Goal: Information Seeking & Learning: Find specific fact

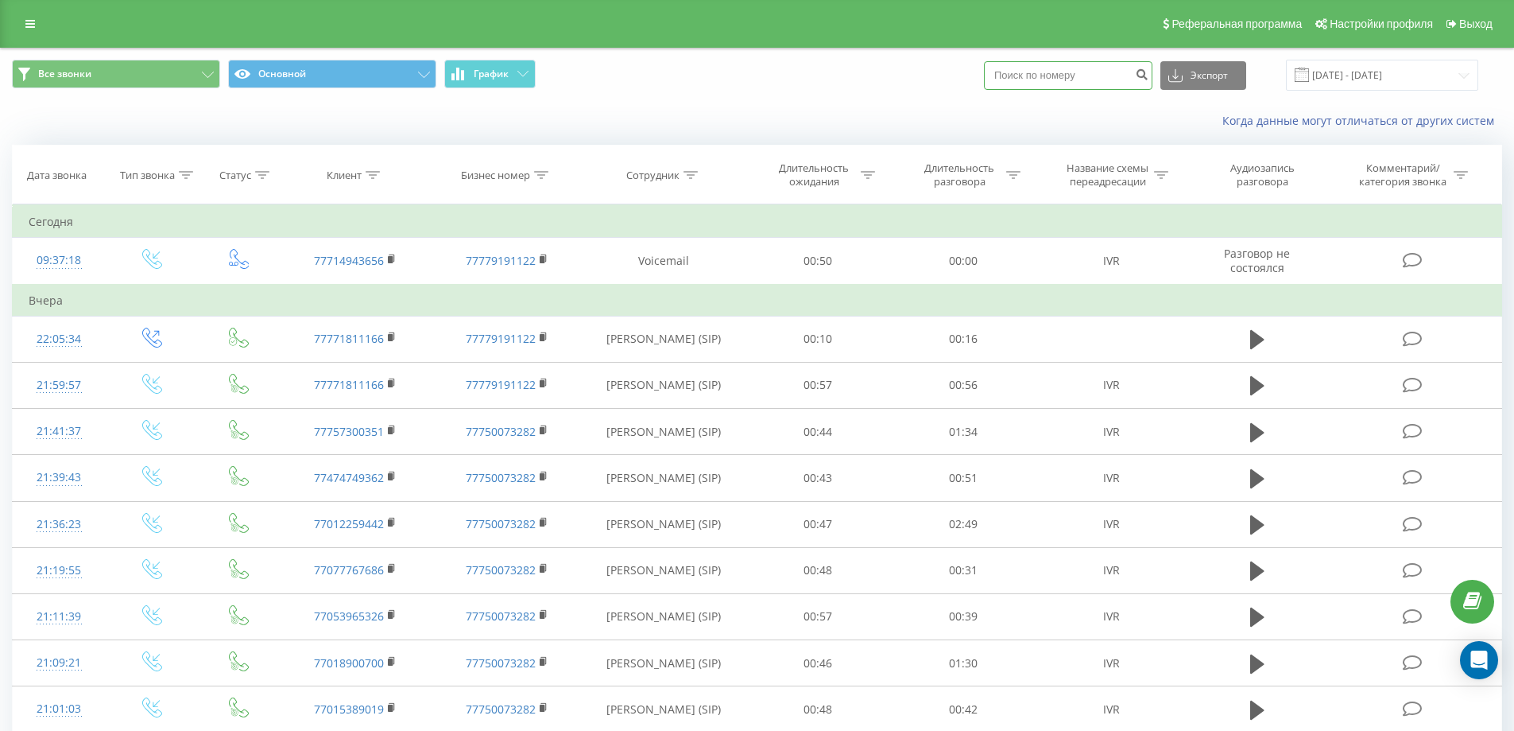
drag, startPoint x: 1078, startPoint y: 75, endPoint x: 866, endPoint y: 75, distance: 212.3
click at [866, 75] on div "Все звонки Основной График Экспорт .csv .xls .xlsx 20.07.2025 - 20.08.2025" at bounding box center [757, 75] width 1491 height 31
paste input "+7 700 364 8989"
click at [1021, 73] on input "+7 700 364 8989" at bounding box center [1068, 75] width 169 height 29
type input "700 364 8989"
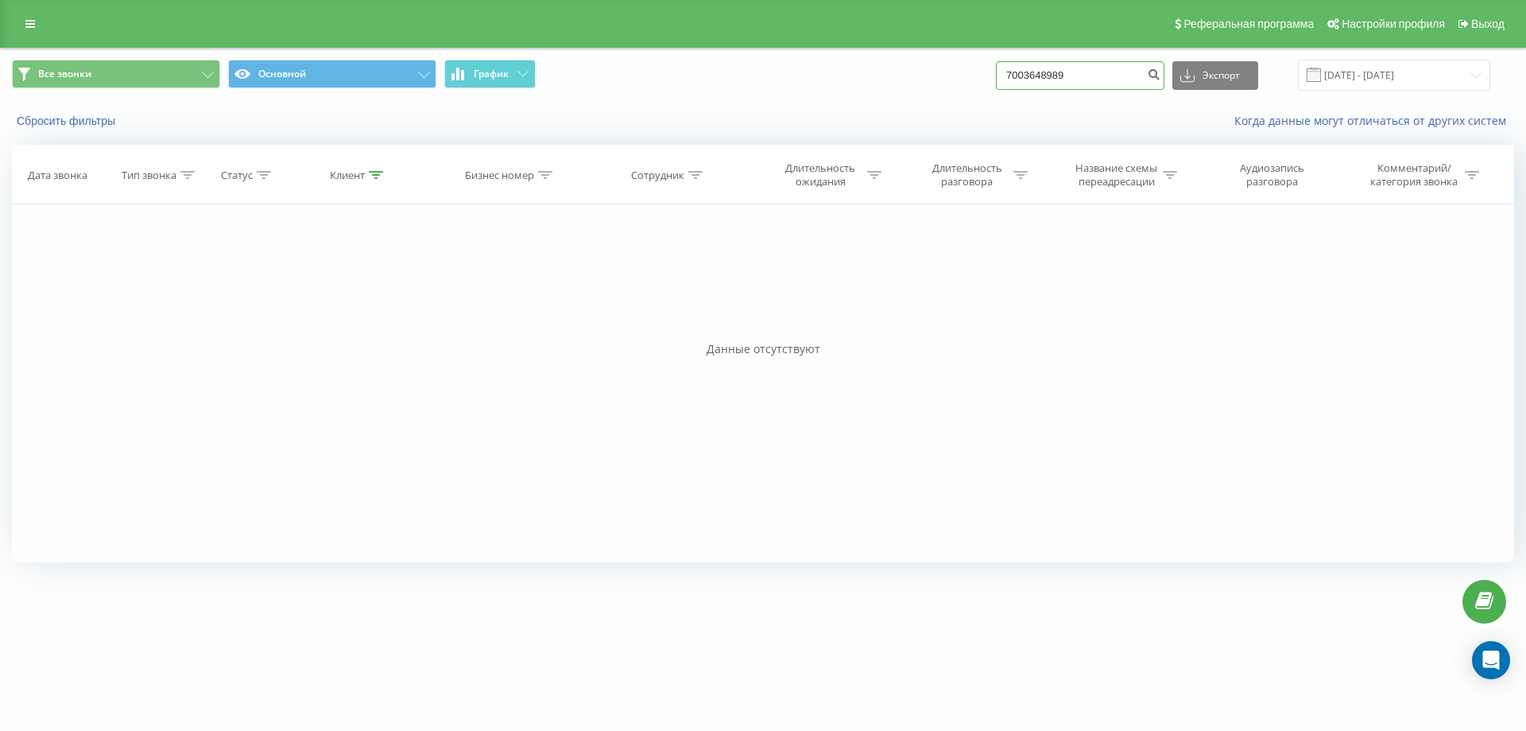
click at [1022, 75] on input "7003648989" at bounding box center [1080, 75] width 169 height 29
type input "77003648989"
click at [68, 129] on div "Сбросить фильтры Когда данные могут отличаться от других систем" at bounding box center [763, 121] width 1525 height 38
click at [78, 119] on button "Сбросить фильтры" at bounding box center [67, 121] width 111 height 14
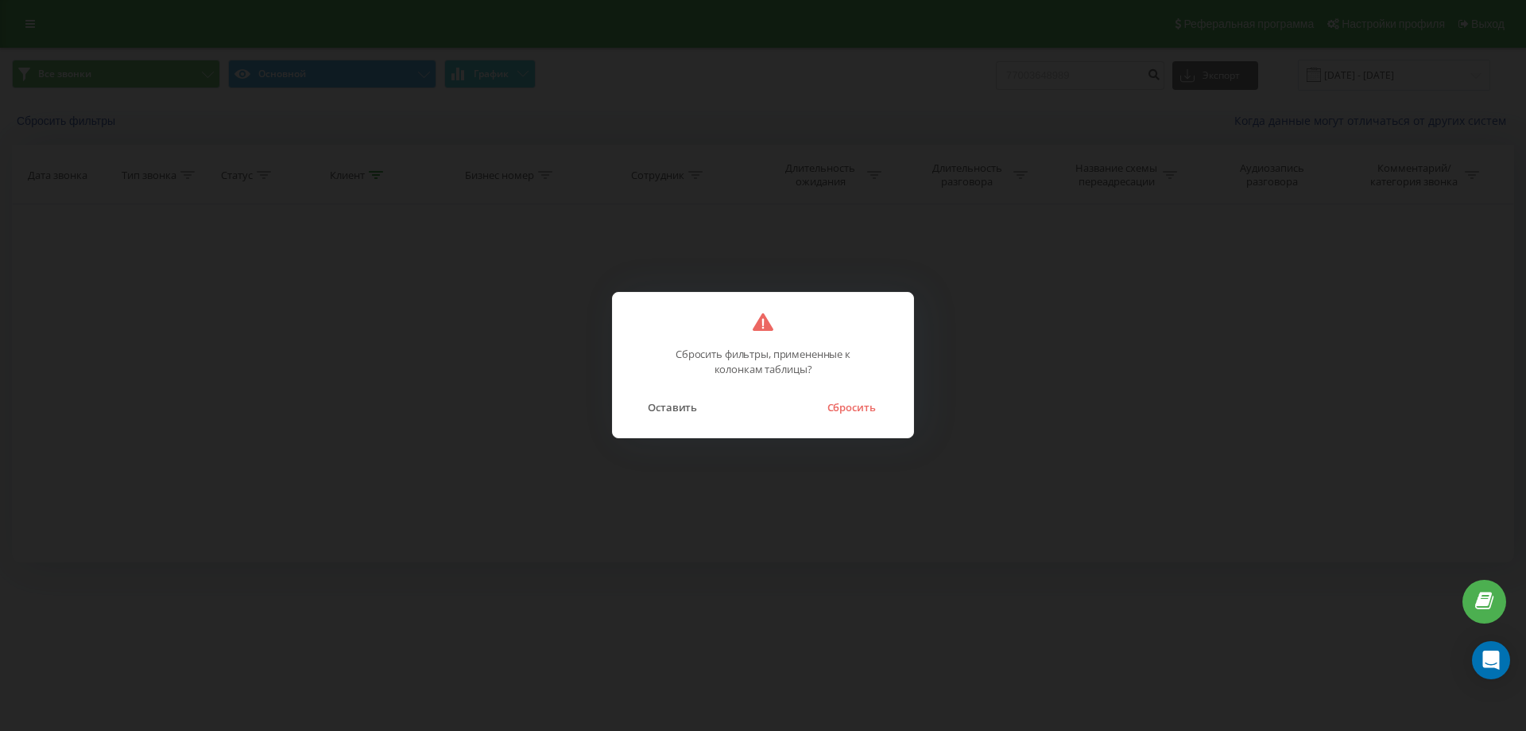
click at [862, 407] on button "Сбросить" at bounding box center [851, 407] width 64 height 21
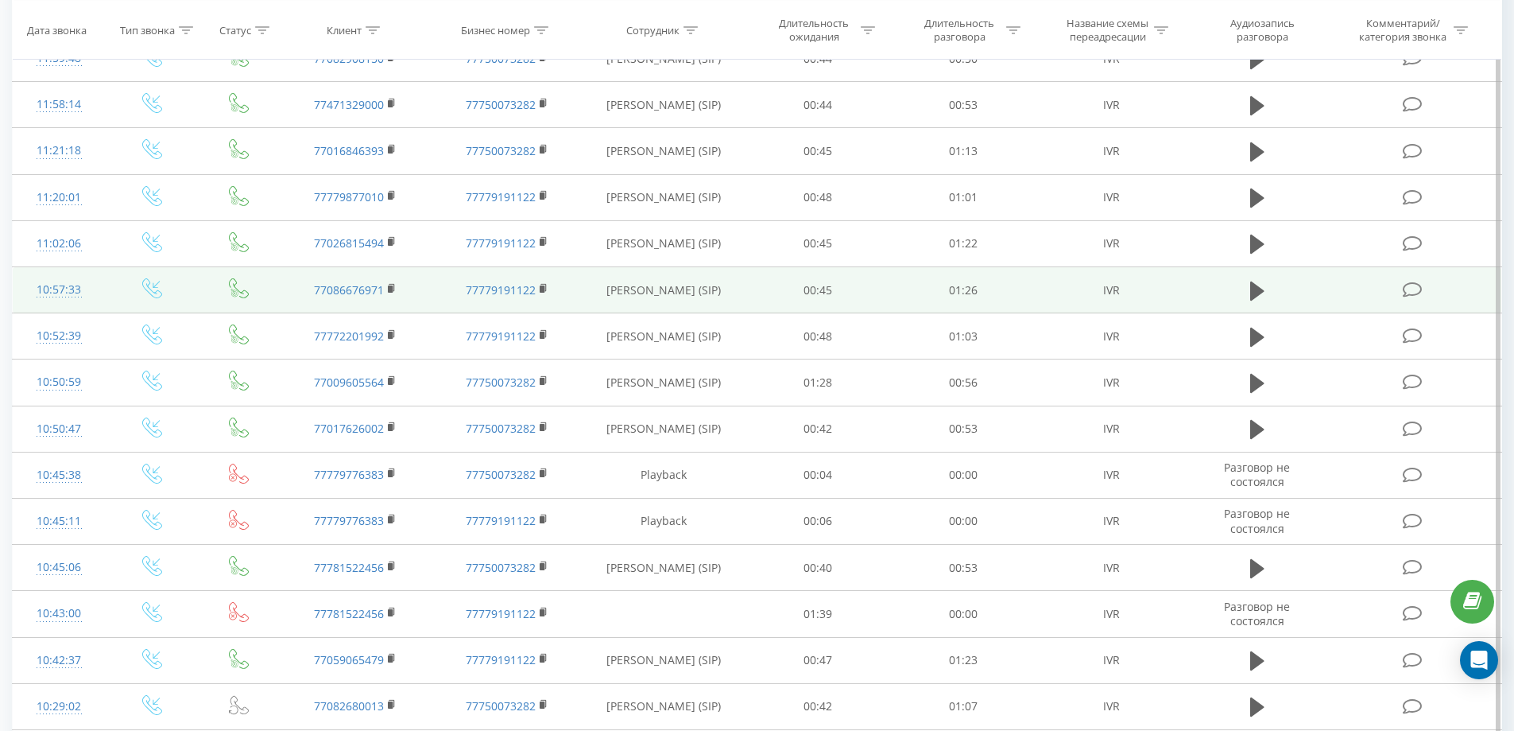
scroll to position [723, 0]
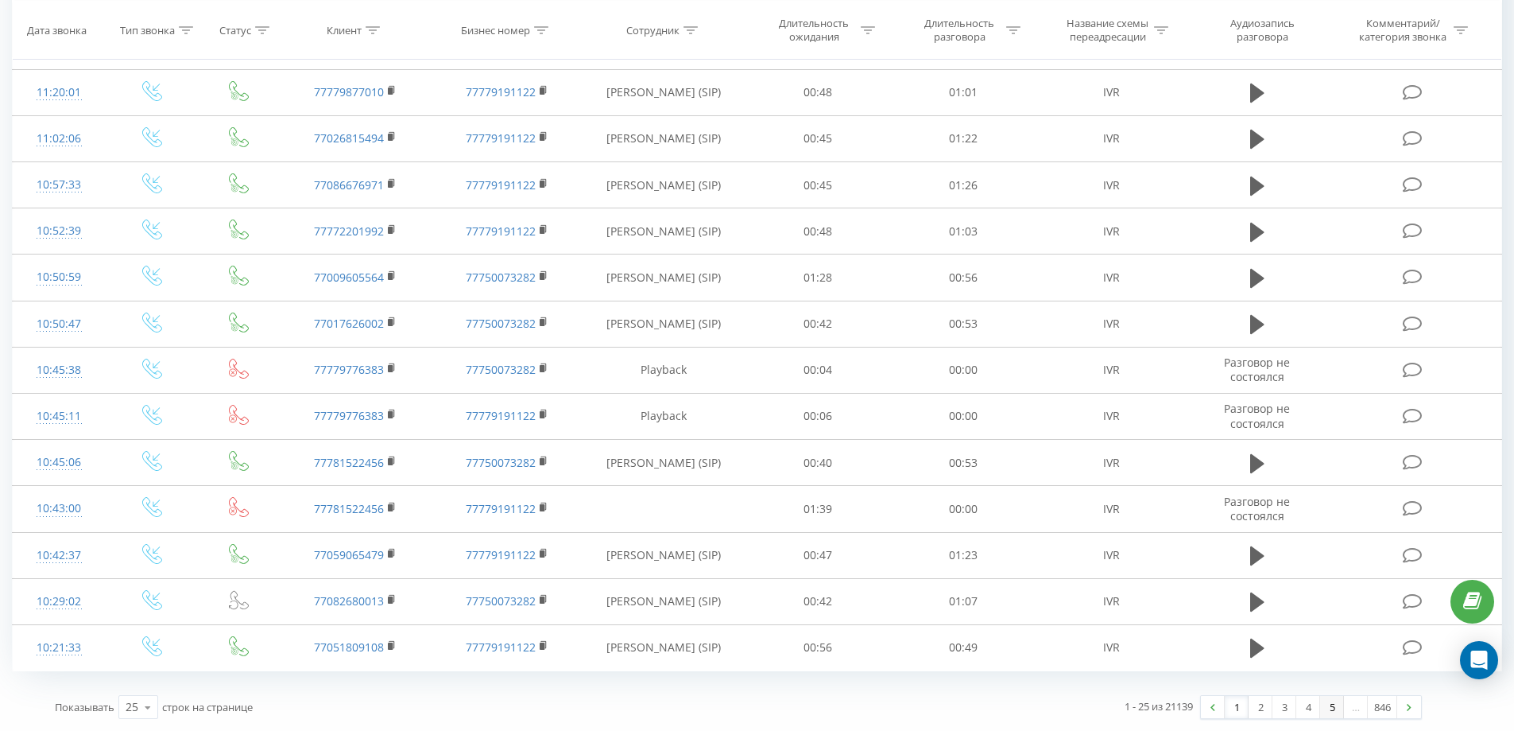
click at [1336, 708] on link "5" at bounding box center [1332, 707] width 24 height 22
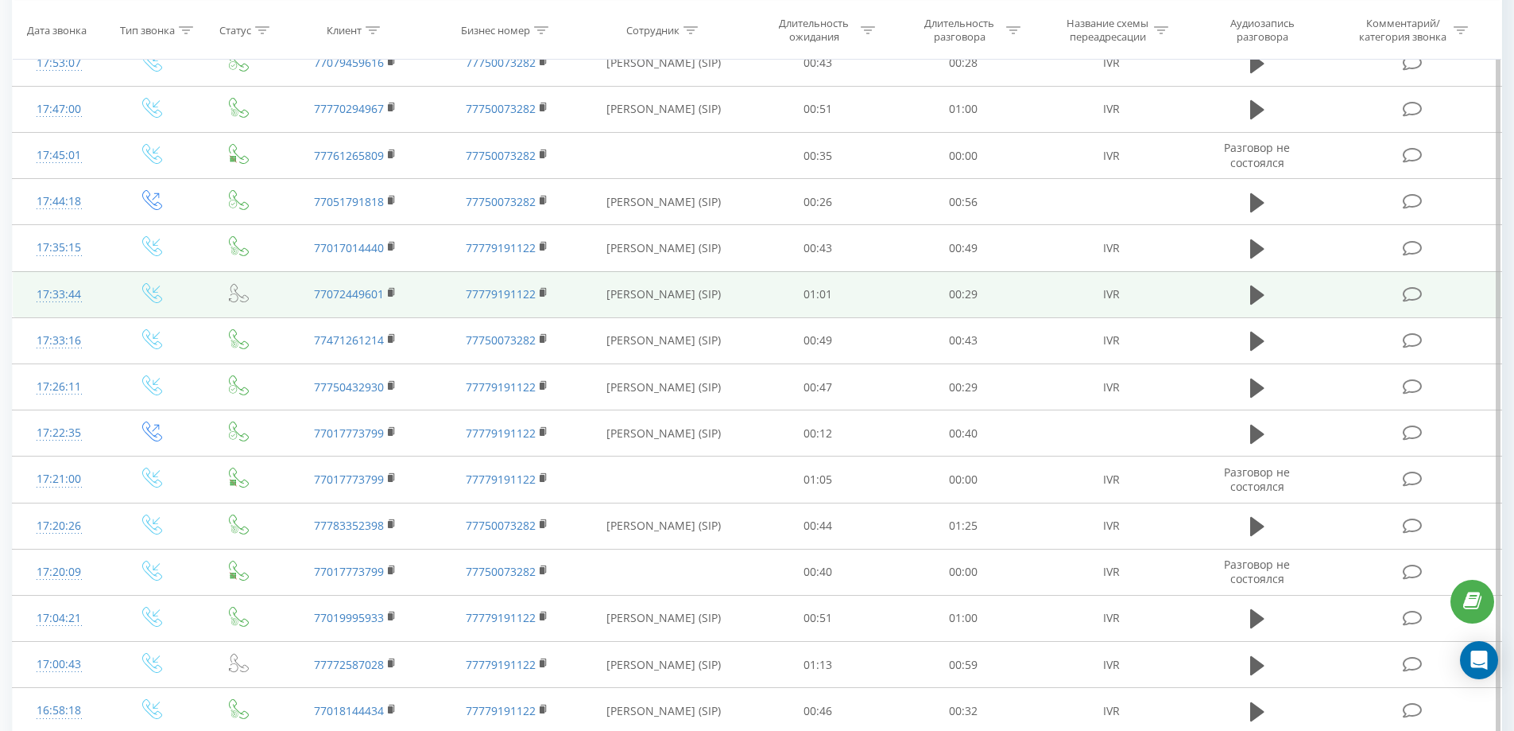
scroll to position [661, 0]
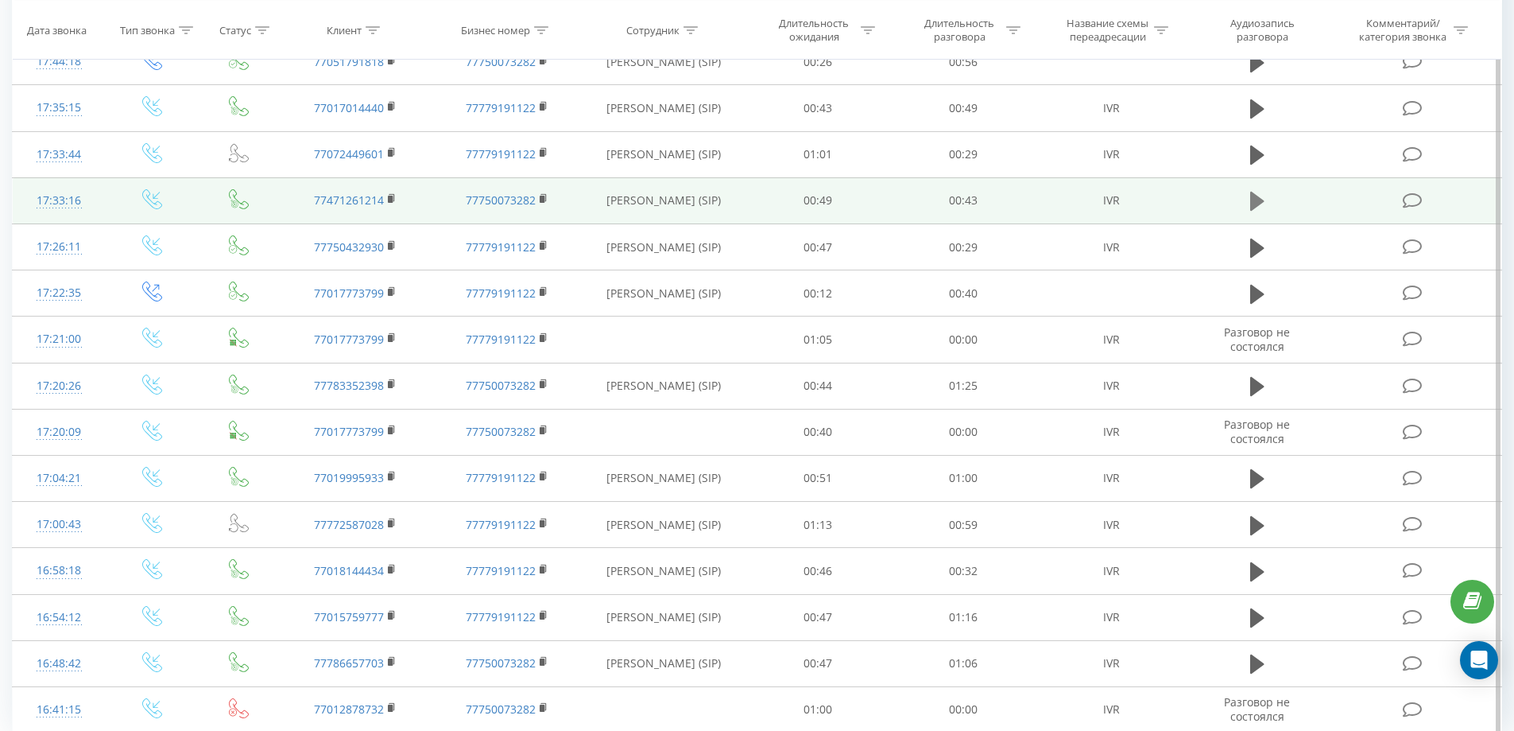
click at [1262, 211] on icon at bounding box center [1257, 201] width 14 height 19
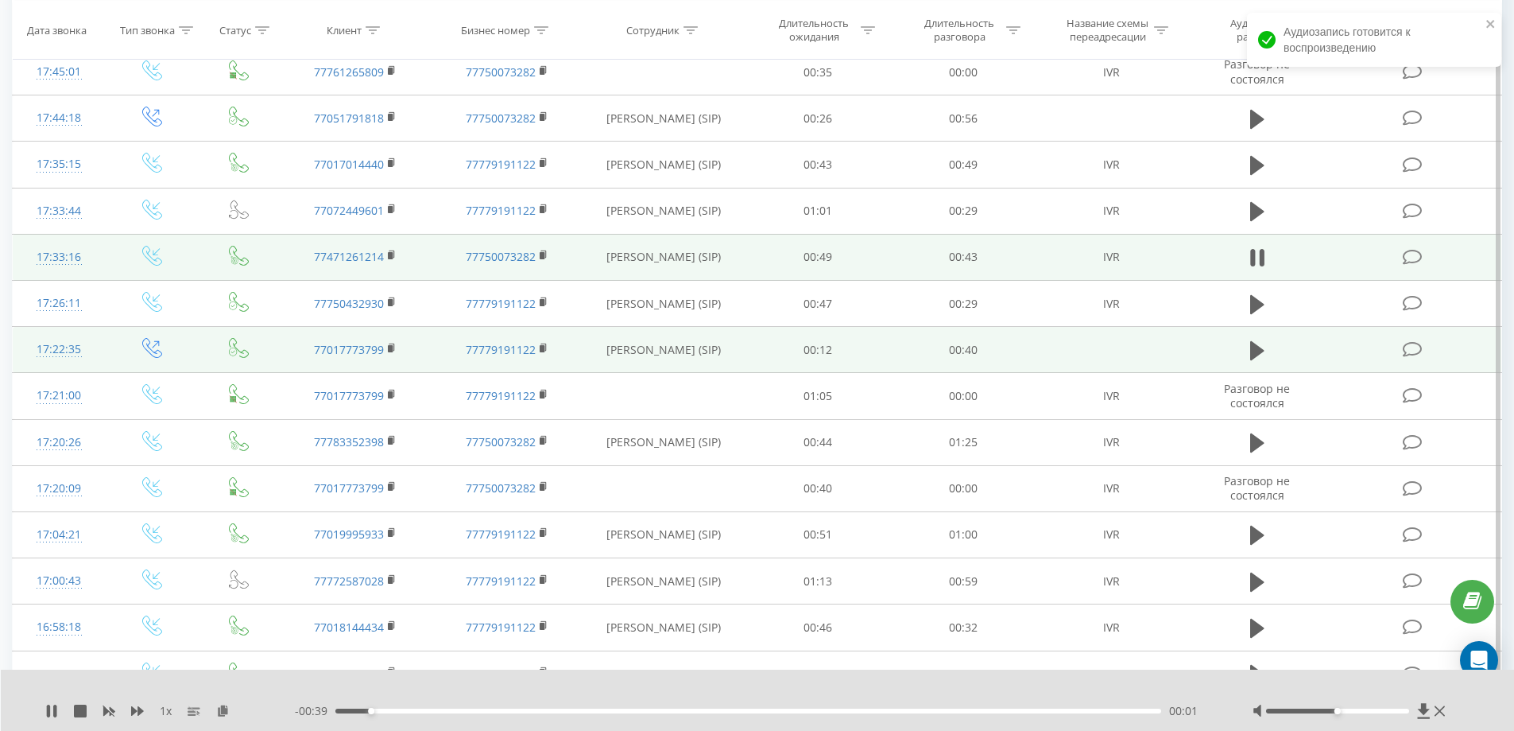
scroll to position [582, 0]
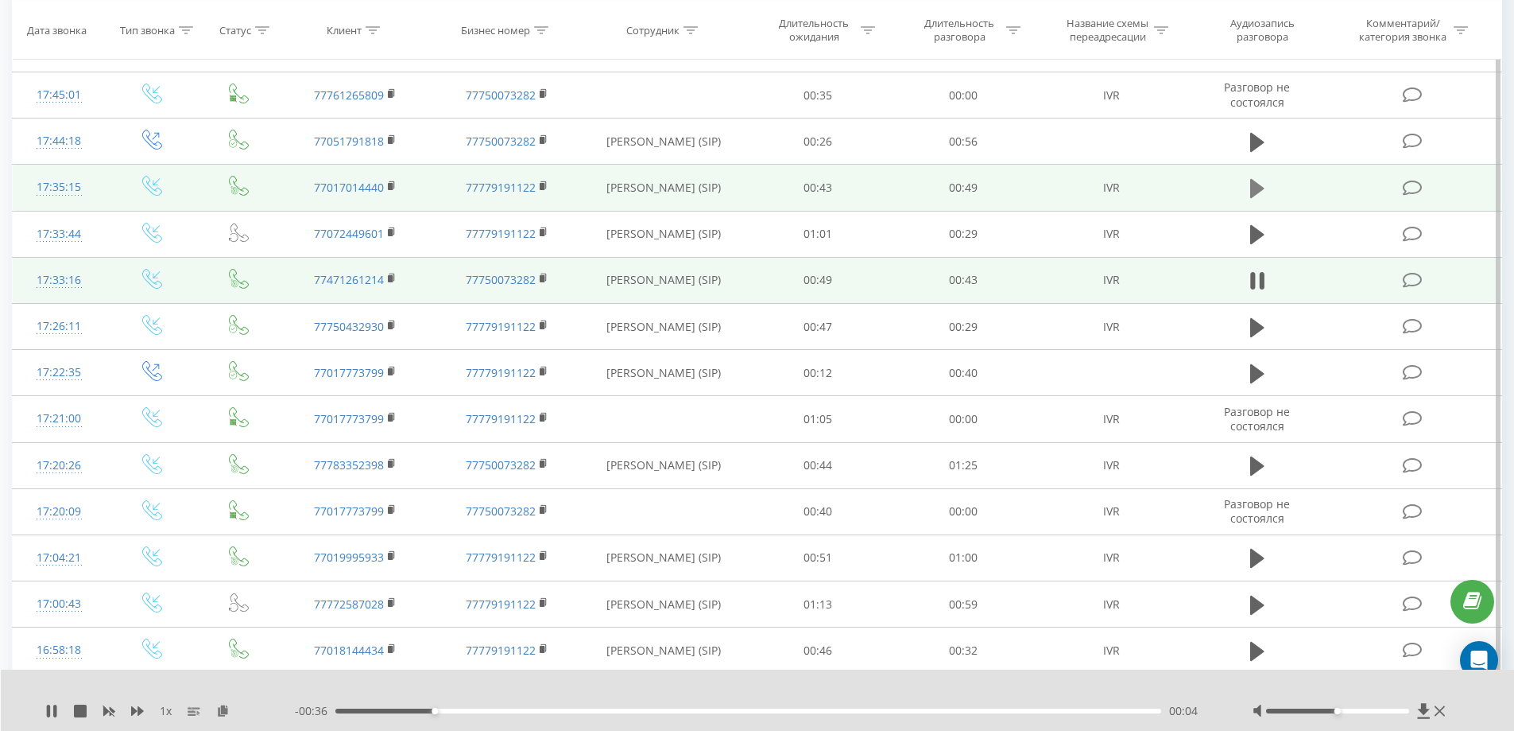
click at [1254, 198] on icon at bounding box center [1257, 188] width 14 height 19
click at [490, 714] on div "- 00:41 00:04 00:04" at bounding box center [754, 711] width 918 height 16
click at [518, 709] on div "00:10" at bounding box center [748, 710] width 827 height 5
click at [746, 710] on div "00:23" at bounding box center [748, 710] width 827 height 5
click at [804, 710] on div "00:26" at bounding box center [748, 710] width 827 height 5
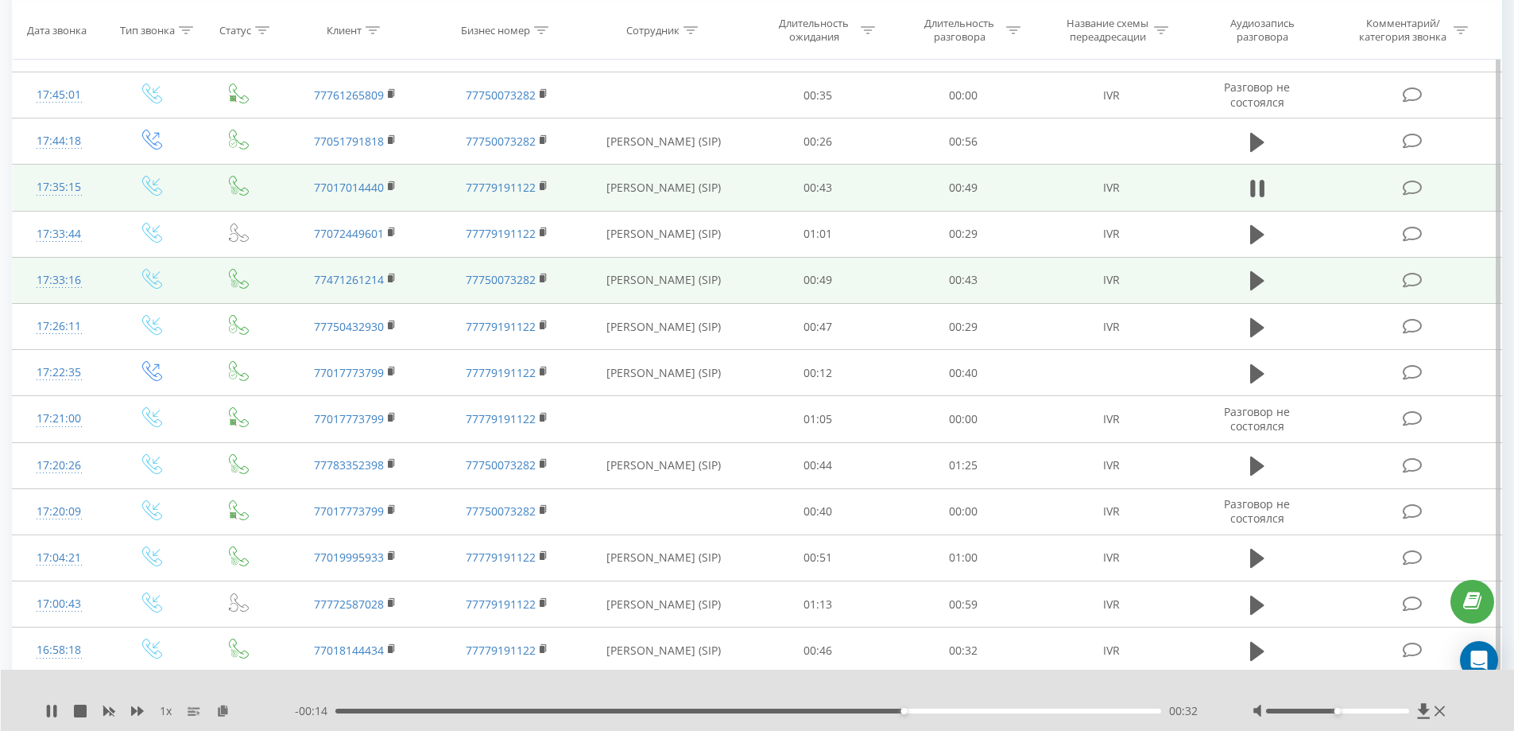
click at [993, 708] on div "00:32" at bounding box center [748, 710] width 827 height 5
click at [49, 707] on icon at bounding box center [48, 710] width 3 height 13
click at [47, 708] on icon at bounding box center [51, 710] width 13 height 13
click at [47, 708] on icon at bounding box center [48, 710] width 3 height 13
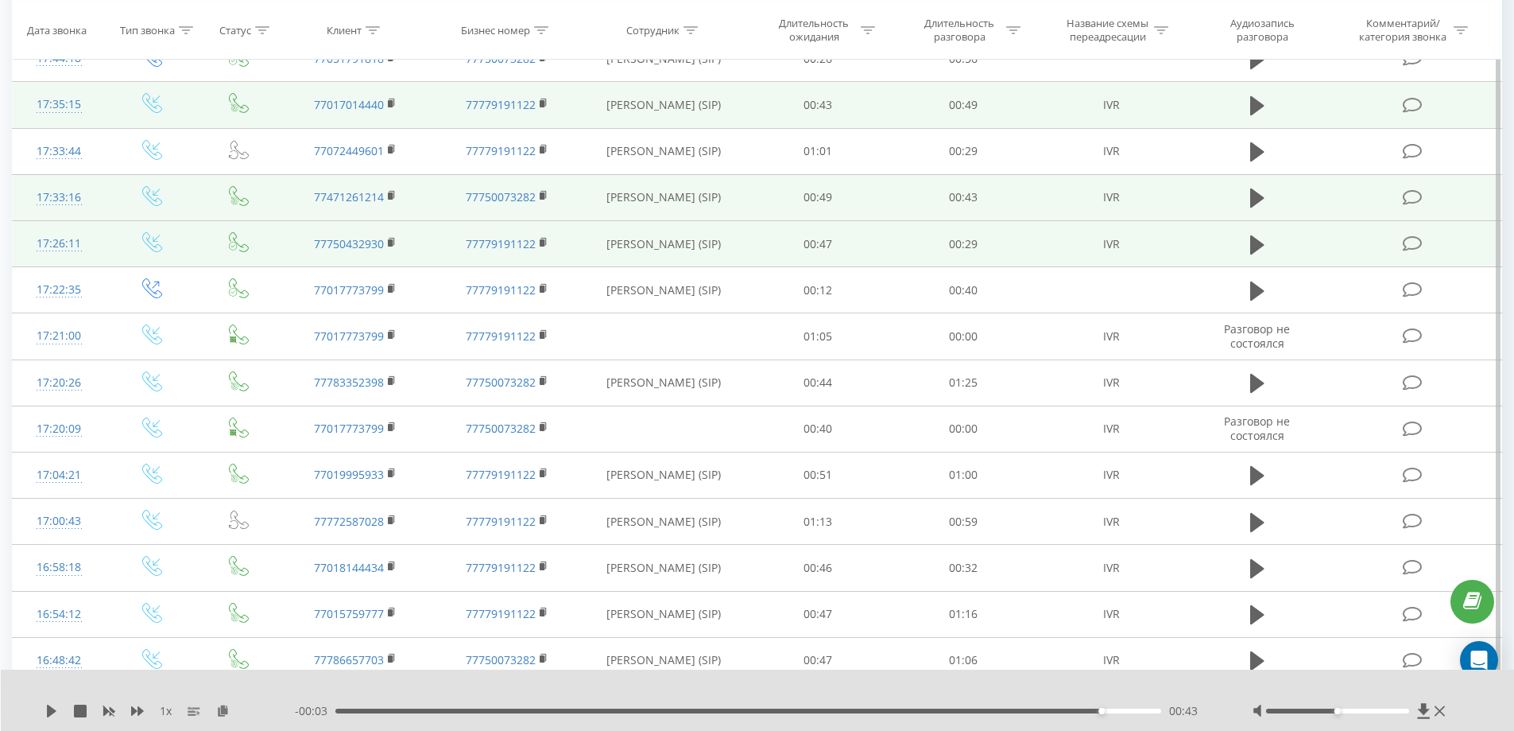
scroll to position [644, 0]
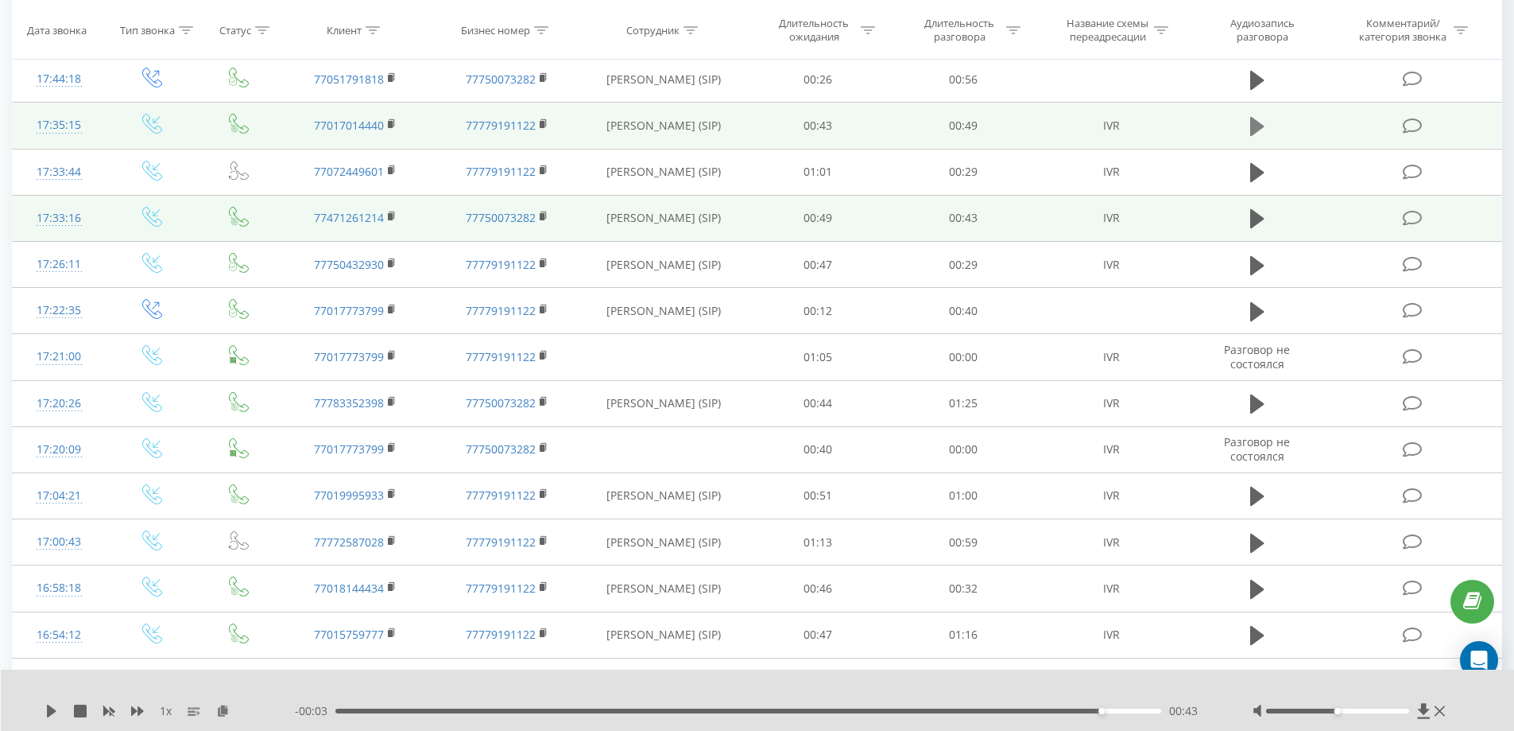
click at [1257, 136] on icon at bounding box center [1257, 126] width 14 height 19
click at [391, 130] on icon at bounding box center [392, 123] width 9 height 11
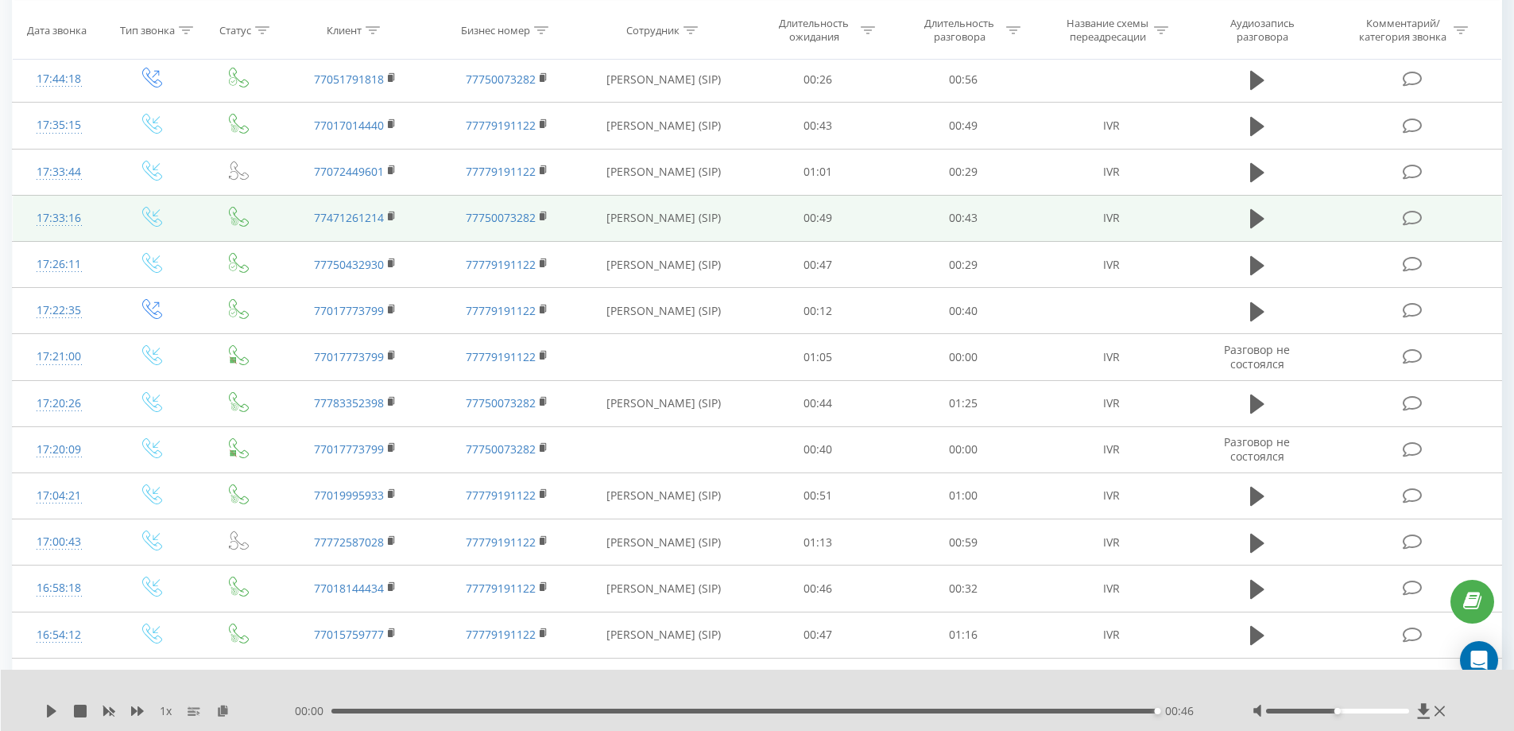
click at [361, 711] on div "00:00 00:46 00:46" at bounding box center [754, 711] width 918 height 16
click at [358, 711] on div "00:46" at bounding box center [744, 710] width 827 height 5
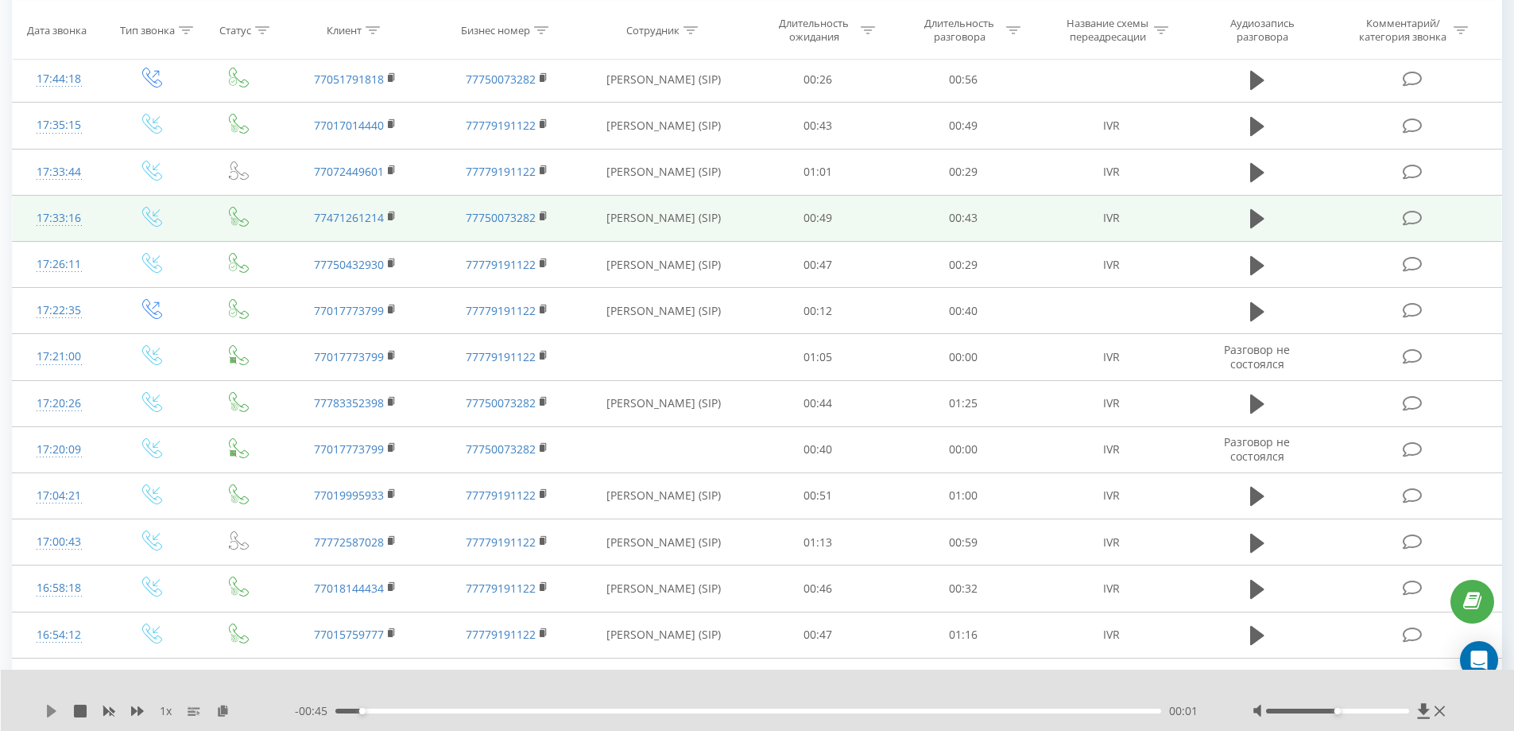
click at [51, 714] on icon at bounding box center [52, 710] width 10 height 13
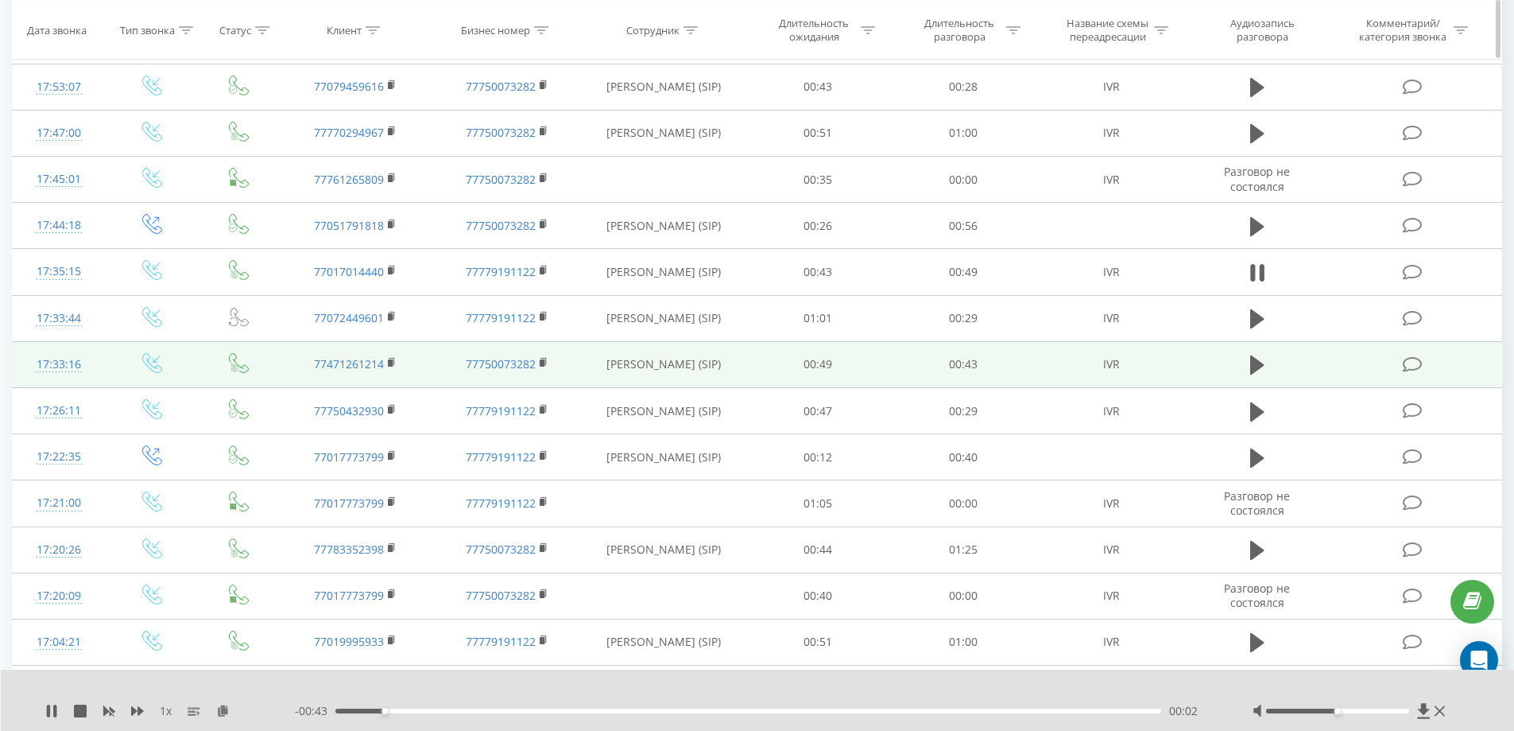
scroll to position [564, 0]
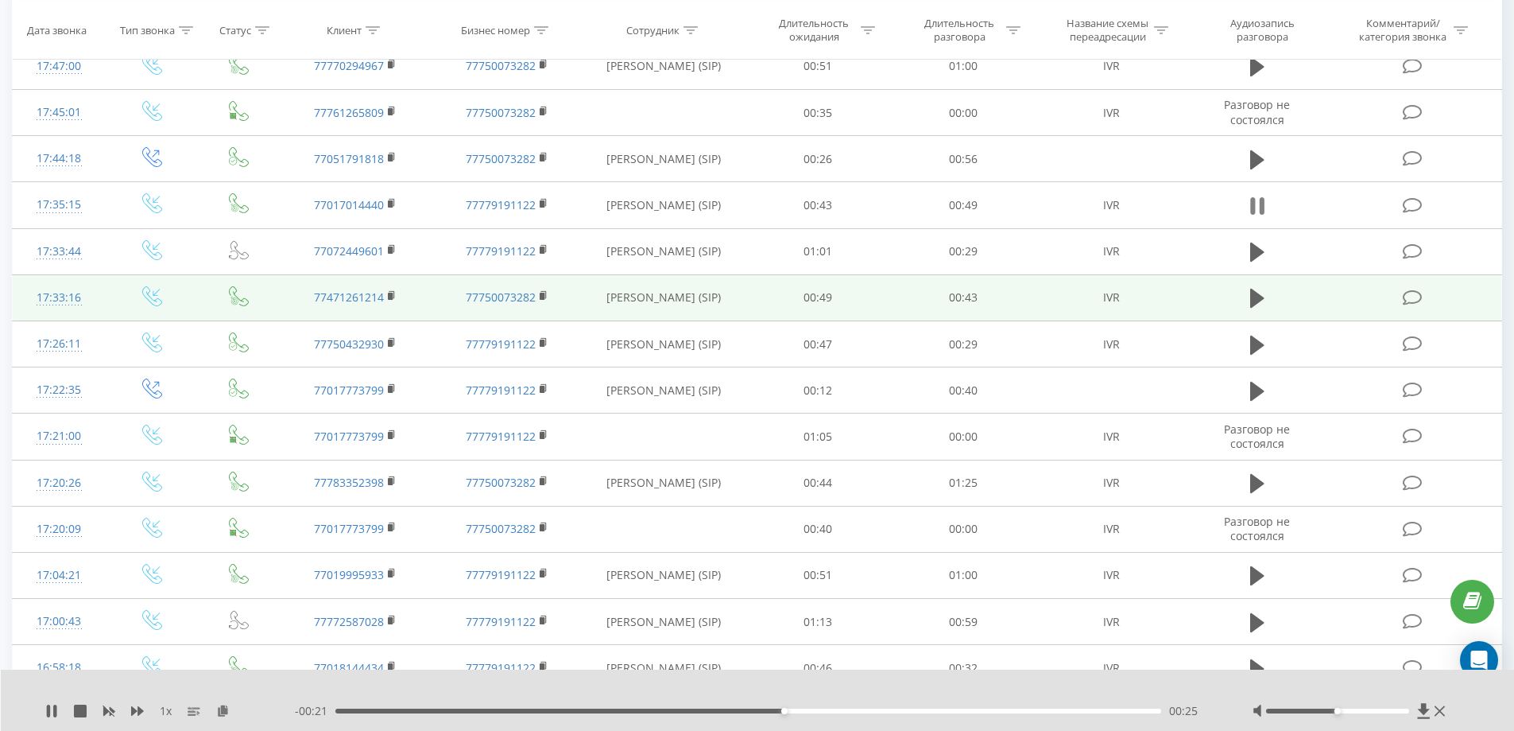
click at [1262, 215] on icon at bounding box center [1261, 205] width 5 height 17
